Goal: Task Accomplishment & Management: Use online tool/utility

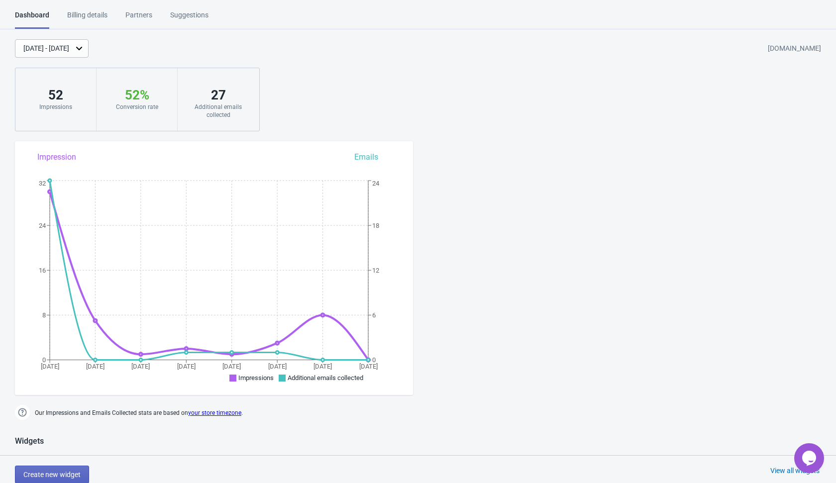
click at [105, 13] on div "Billing details" at bounding box center [87, 18] width 40 height 17
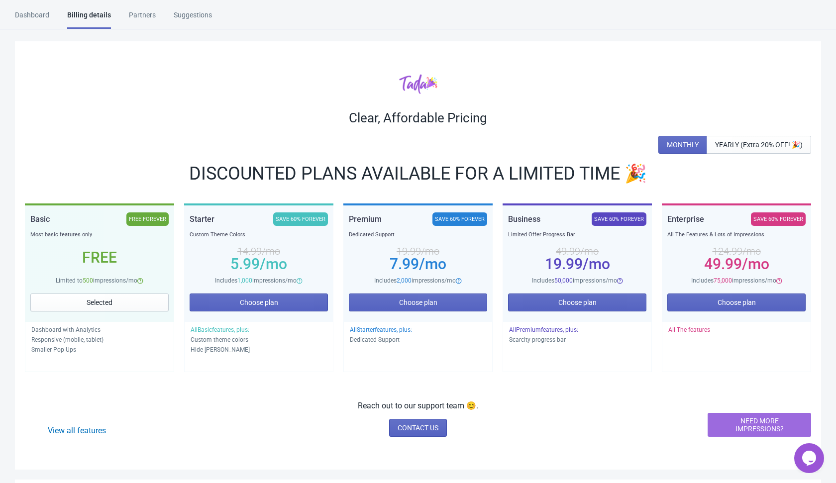
click at [105, 13] on div "Billing details" at bounding box center [89, 19] width 44 height 19
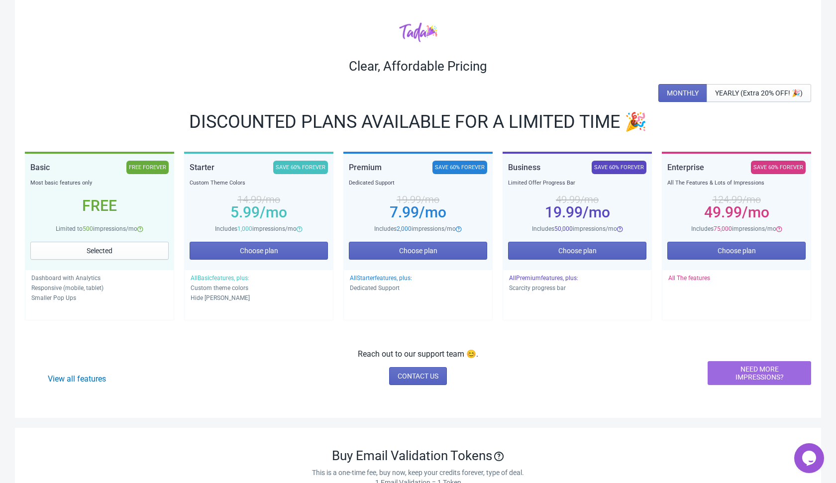
scroll to position [52, 0]
drag, startPoint x: 291, startPoint y: 44, endPoint x: 136, endPoint y: 97, distance: 163.9
click at [136, 97] on div "Clear, Affordable Pricing MONTHLY YEARLY (Extra 20% OFF! 🎉) DISCOUNTED PLANS AV…" at bounding box center [418, 203] width 806 height 428
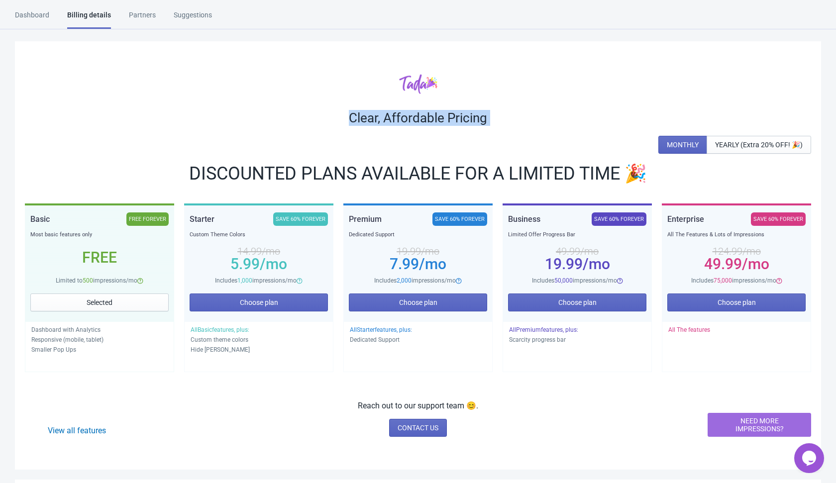
click at [39, 13] on div "Dashboard" at bounding box center [32, 18] width 34 height 17
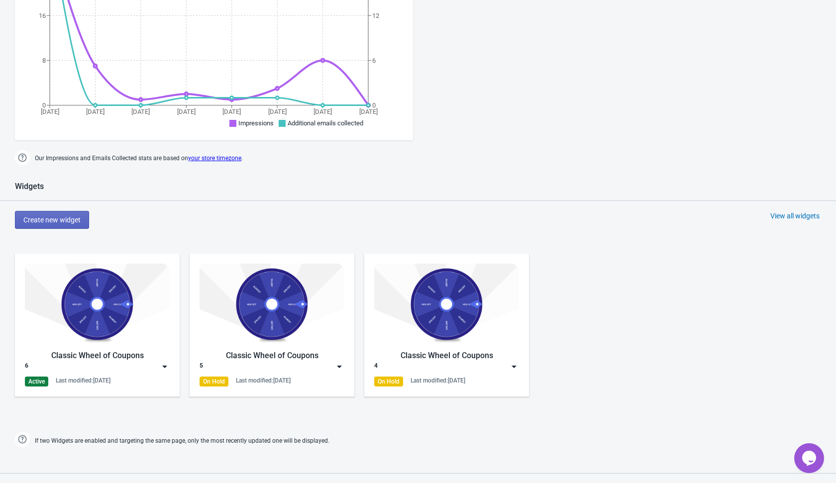
scroll to position [272, 0]
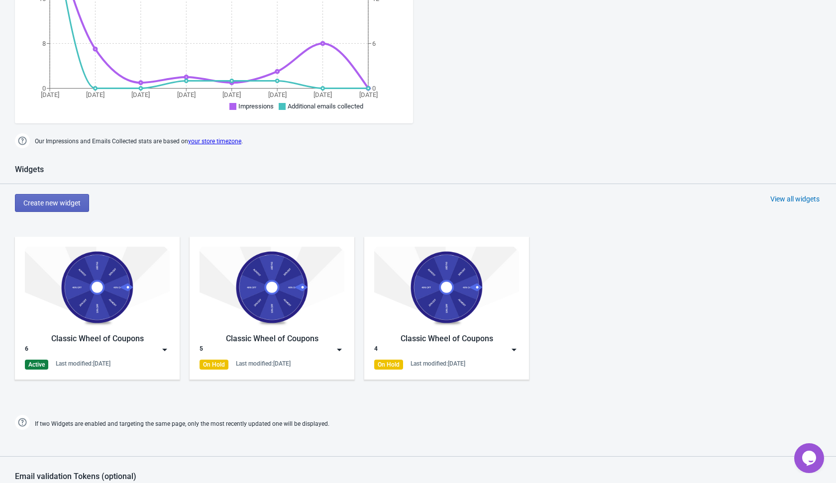
click at [165, 350] on img at bounding box center [165, 350] width 10 height 10
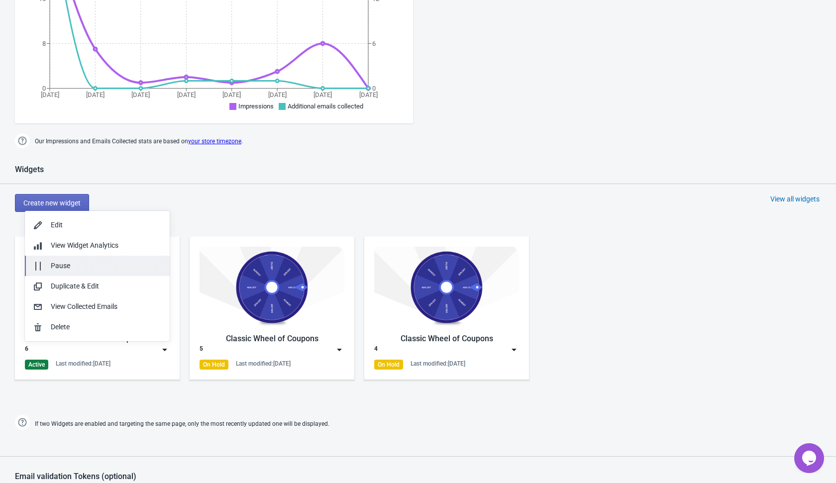
click at [119, 269] on div "Pause" at bounding box center [106, 266] width 111 height 10
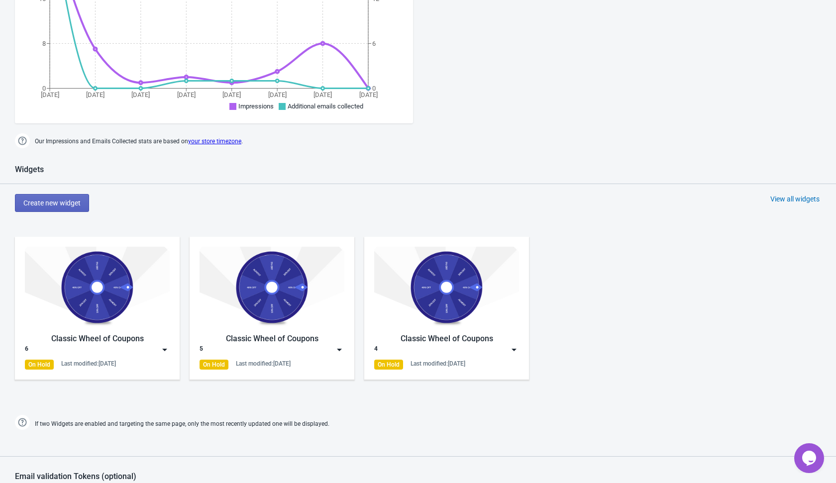
click at [283, 188] on div "Widgets Create new widget View all widgets Classic Wheel of Coupons 6 On Hold L…" at bounding box center [418, 299] width 836 height 268
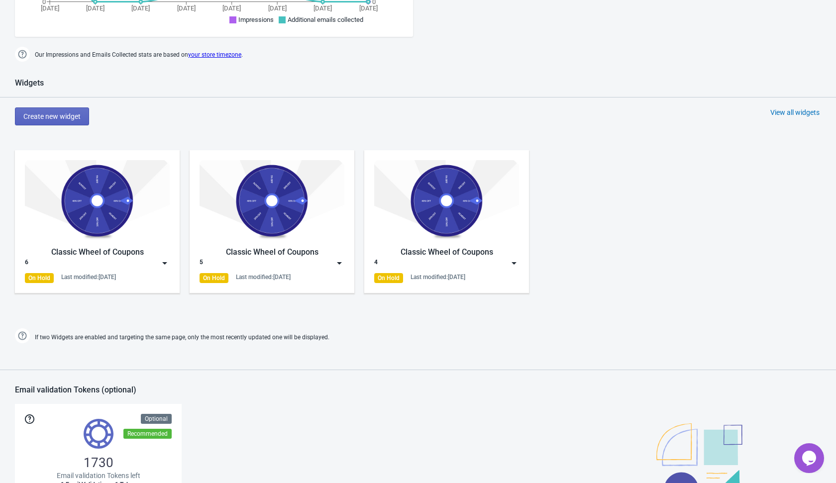
scroll to position [343, 0]
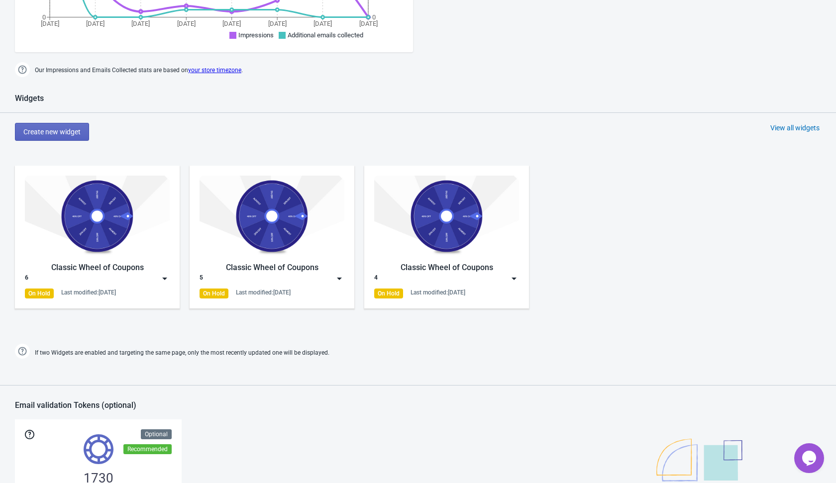
click at [783, 127] on div "View all widgets" at bounding box center [794, 128] width 49 height 10
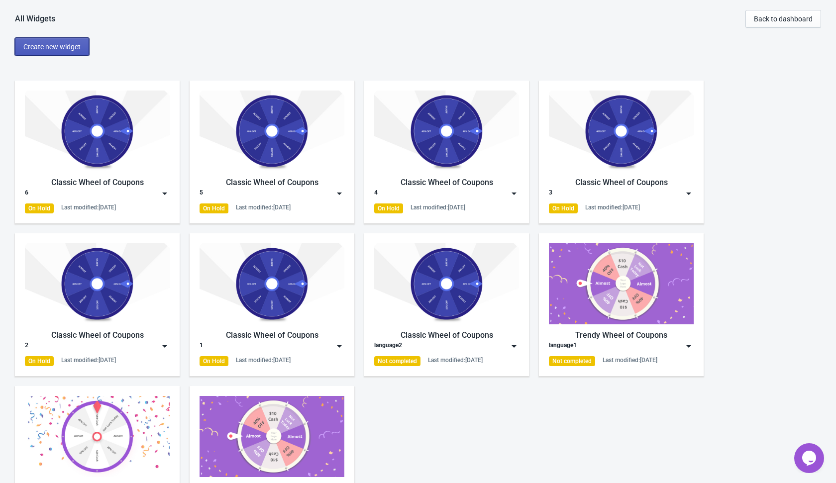
click at [69, 43] on span "Create new widget" at bounding box center [51, 47] width 57 height 8
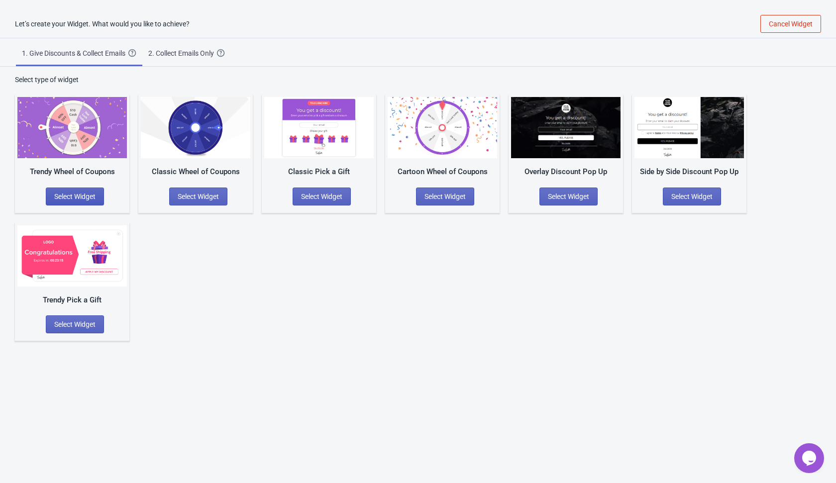
click at [89, 197] on span "Select Widget" at bounding box center [74, 196] width 41 height 8
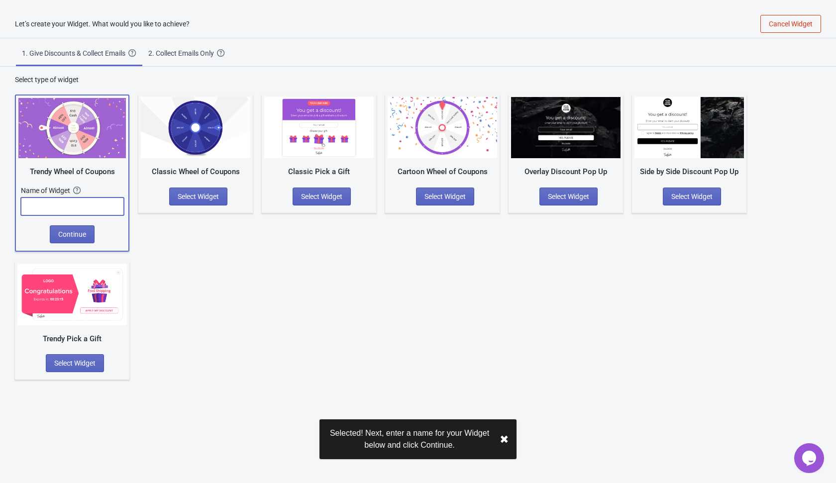
click at [88, 205] on input "text" at bounding box center [72, 206] width 103 height 18
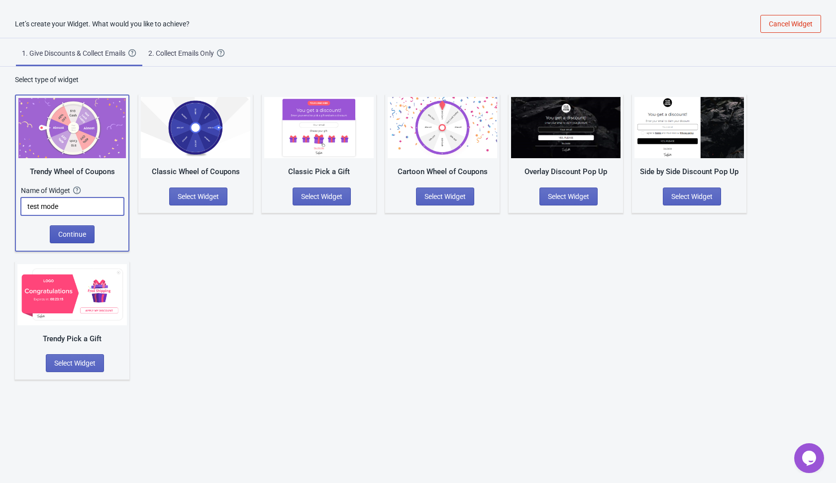
type input "test mode"
click at [66, 231] on span "Continue" at bounding box center [72, 234] width 28 height 8
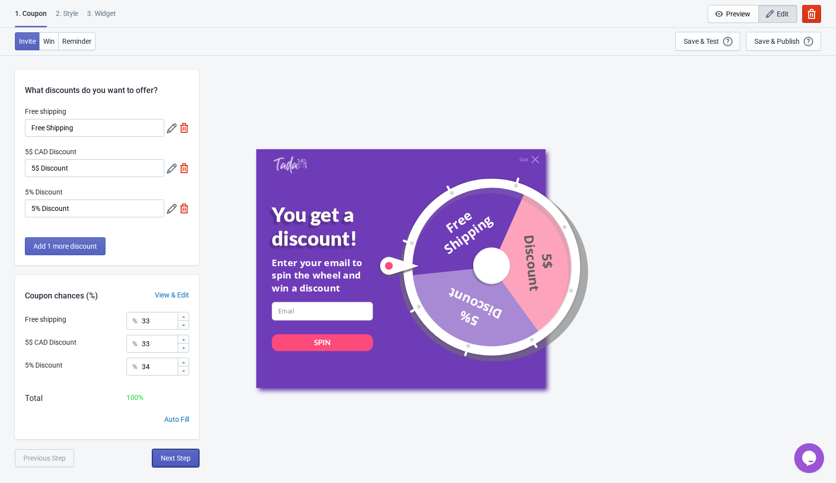
click at [172, 454] on span "Next Step" at bounding box center [176, 458] width 30 height 8
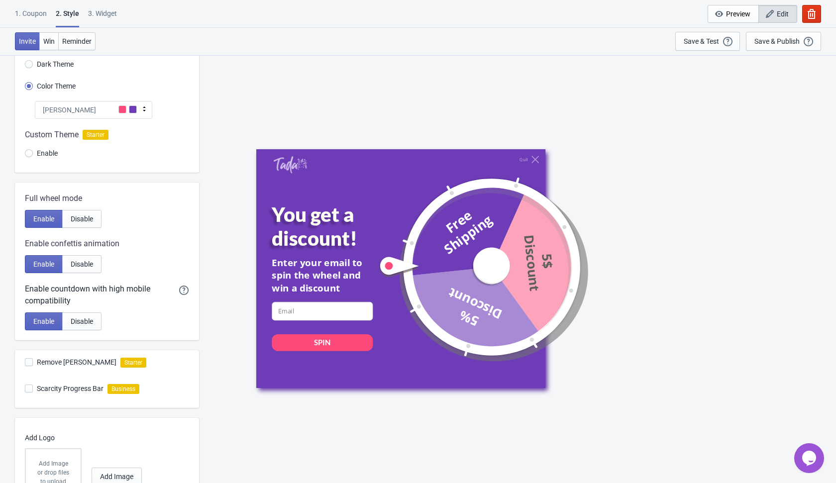
scroll to position [126, 0]
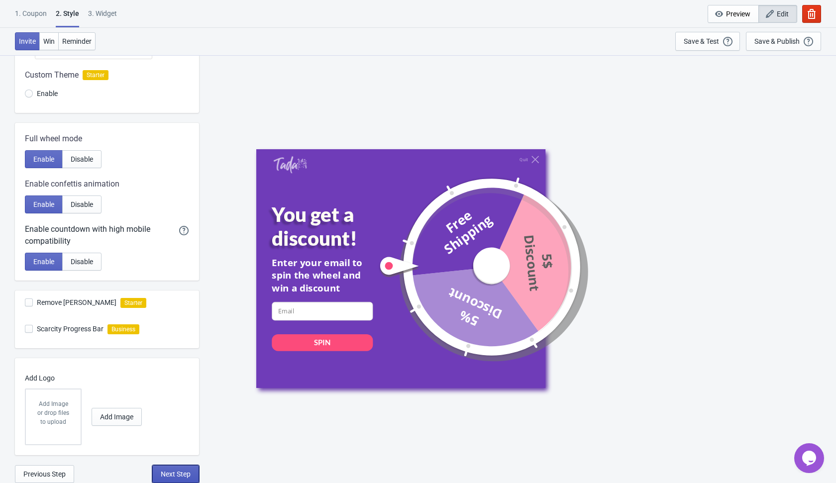
click at [171, 476] on span "Next Step" at bounding box center [176, 474] width 30 height 8
select select "once"
select select "1"
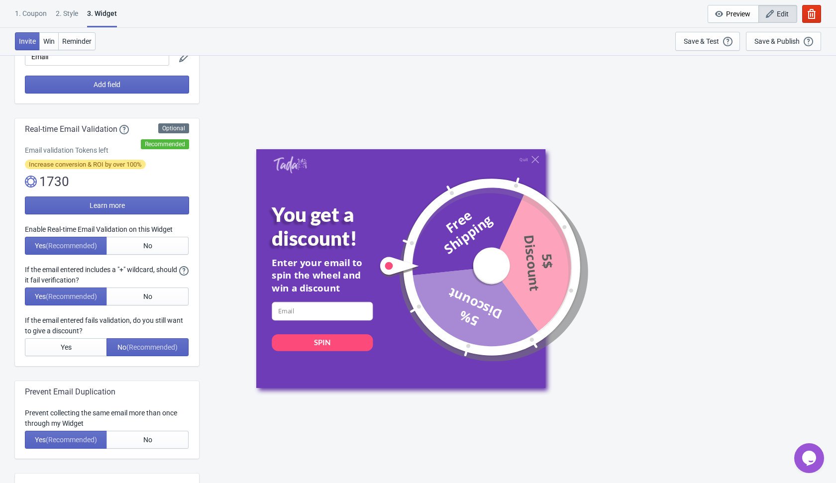
scroll to position [136, 0]
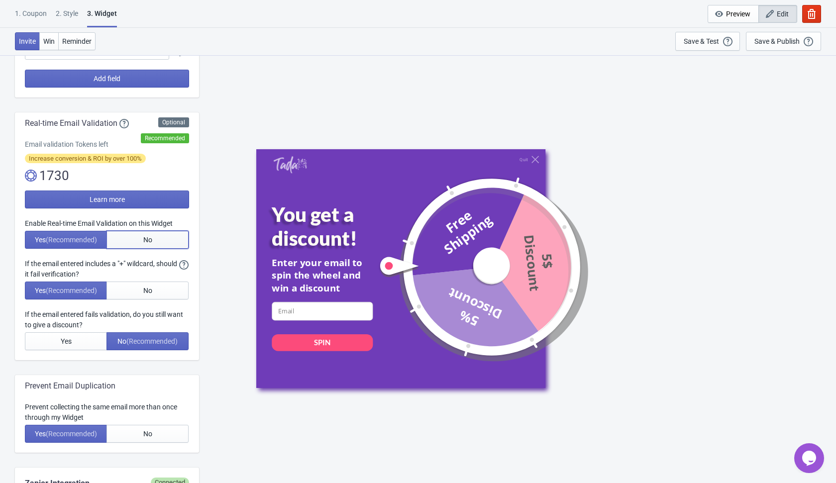
click at [155, 237] on button "No" at bounding box center [147, 240] width 82 height 18
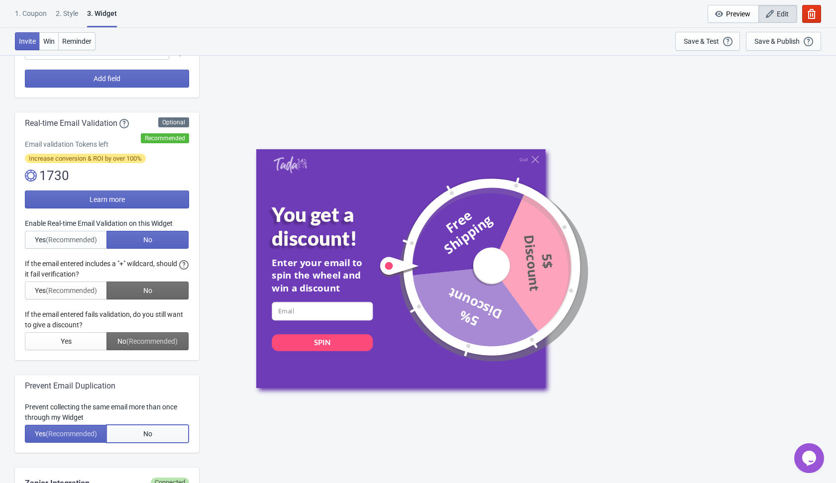
click at [147, 435] on span "No" at bounding box center [147, 434] width 9 height 8
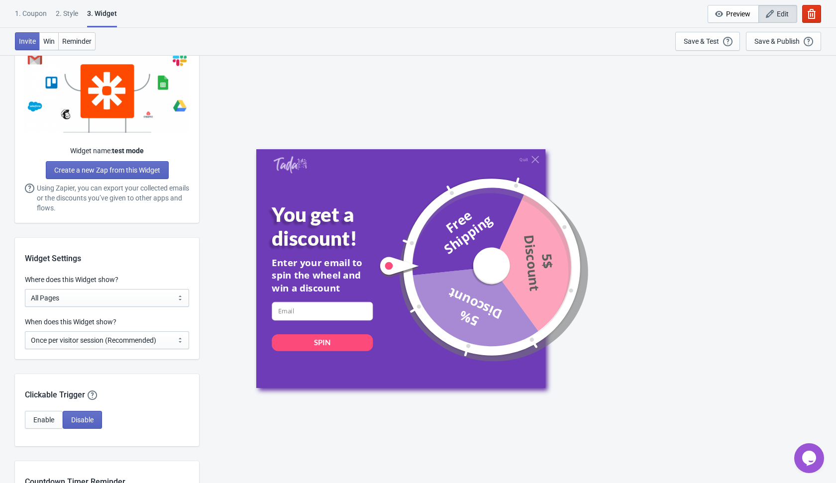
scroll to position [624, 0]
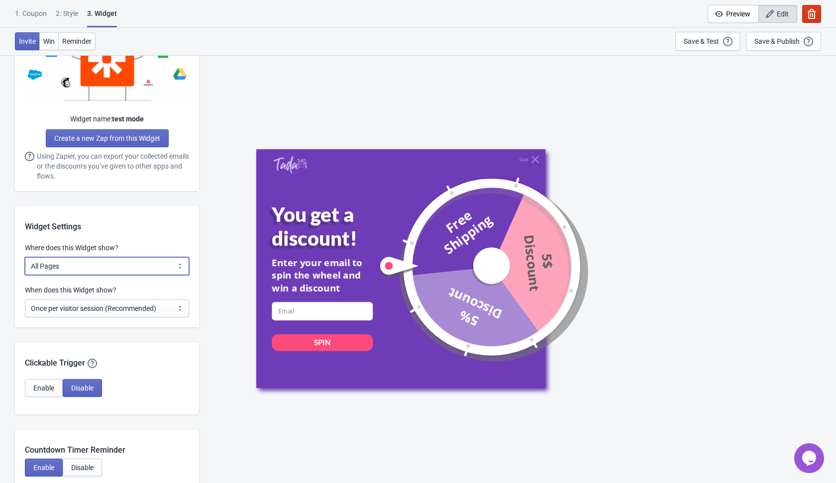
click at [150, 263] on select "All Pages All Product Pages All Blog Pages All Static Pages Specific Product(s)…" at bounding box center [107, 266] width 164 height 18
click at [173, 312] on select "Every new visit of page Once every period of time Once per visitor session (Rec…" at bounding box center [107, 308] width 164 height 18
select select "every"
click at [25, 299] on select "Every new visit of page Once every period of time Once per visitor session (Rec…" at bounding box center [107, 308] width 164 height 18
click at [215, 265] on div "Quit You get a discount! Enter your email to spin the wheel and win a discount …" at bounding box center [517, 269] width 627 height 428
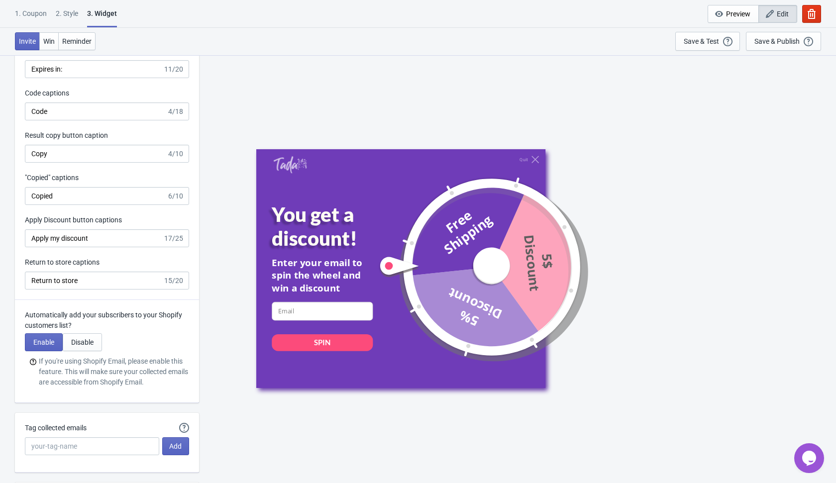
scroll to position [1993, 0]
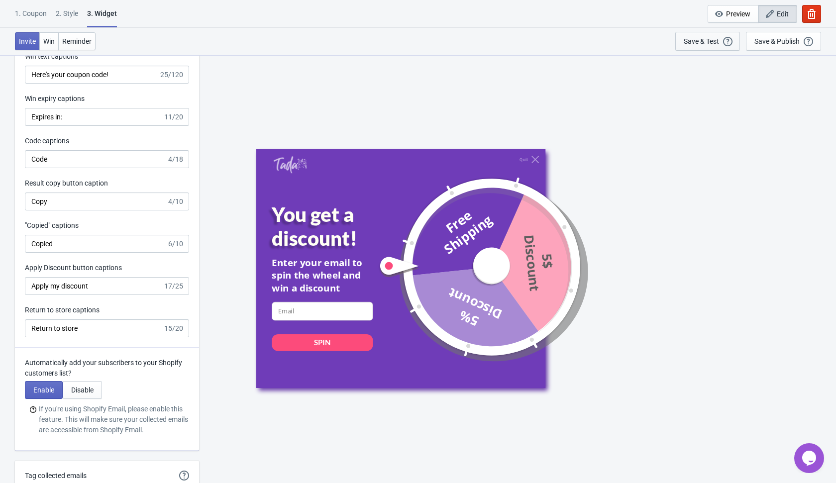
click at [703, 41] on div "Save & Test" at bounding box center [700, 41] width 35 height 8
click at [762, 43] on div "Save & Publish" at bounding box center [776, 41] width 45 height 8
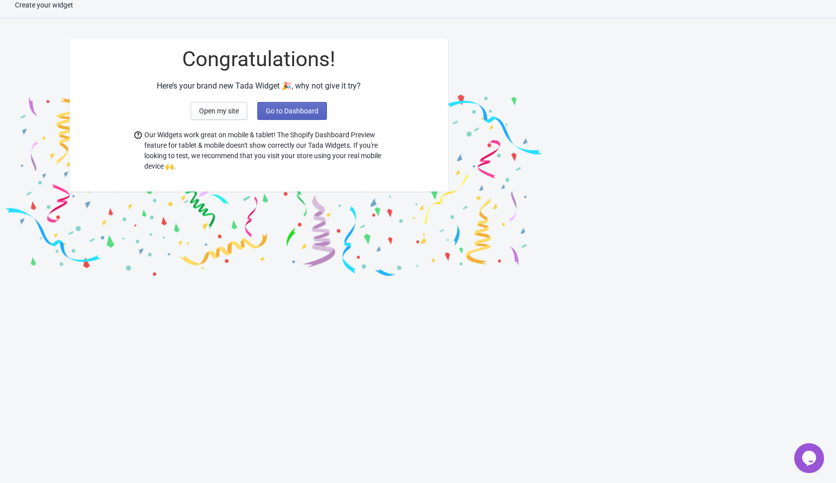
scroll to position [10, 0]
click at [310, 105] on button "Go to Dashboard" at bounding box center [292, 111] width 70 height 18
